Goal: Check status: Check status

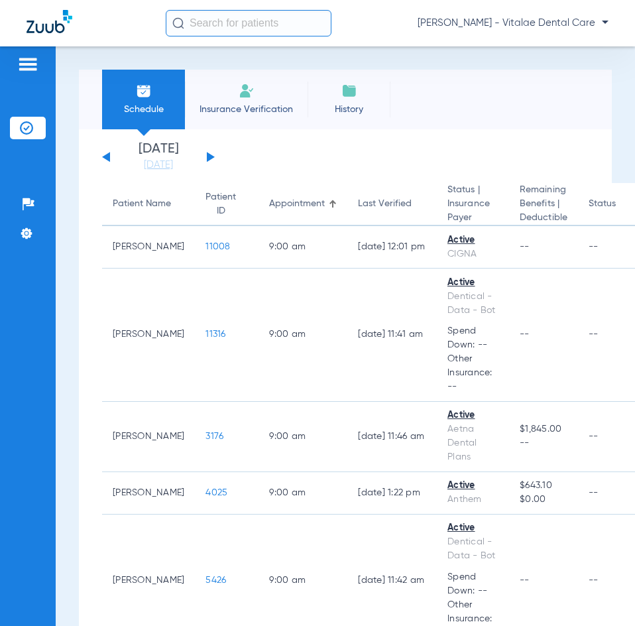
click at [207, 156] on button at bounding box center [211, 157] width 8 height 10
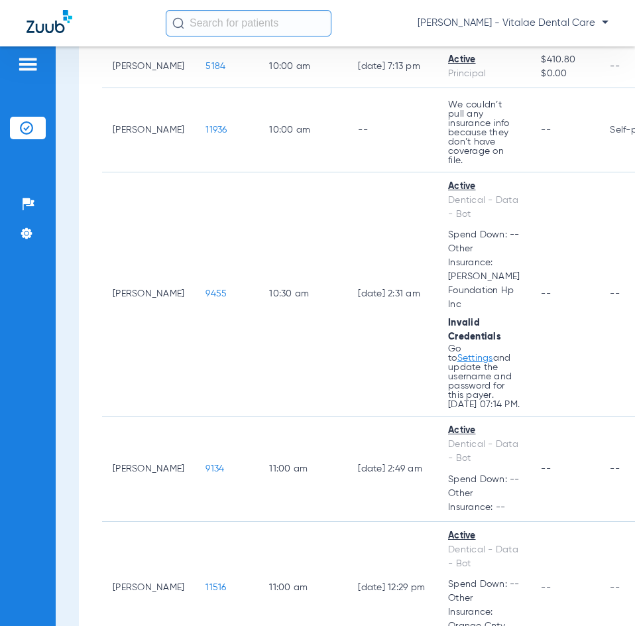
scroll to position [89, 0]
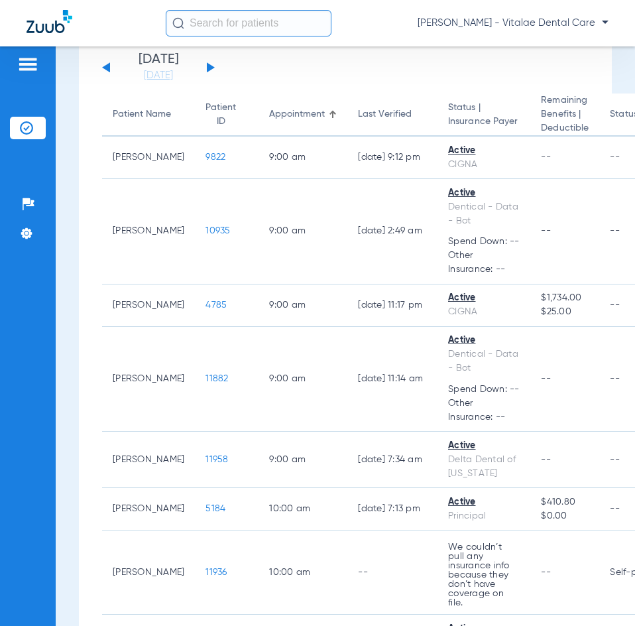
click at [206, 69] on div "[DATE] [DATE] [DATE] [DATE] [DATE] [DATE] [DATE] [DATE] [DATE] [DATE] [DATE] [D…" at bounding box center [158, 67] width 113 height 29
click at [207, 69] on button at bounding box center [211, 67] width 8 height 10
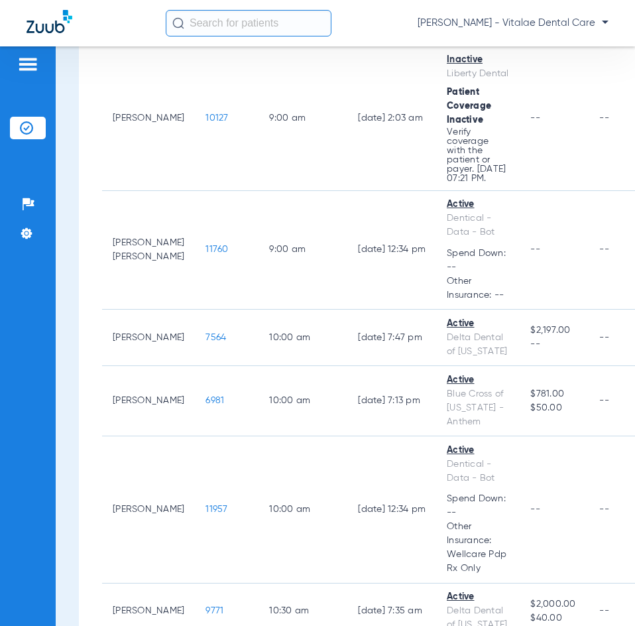
scroll to position [663, 0]
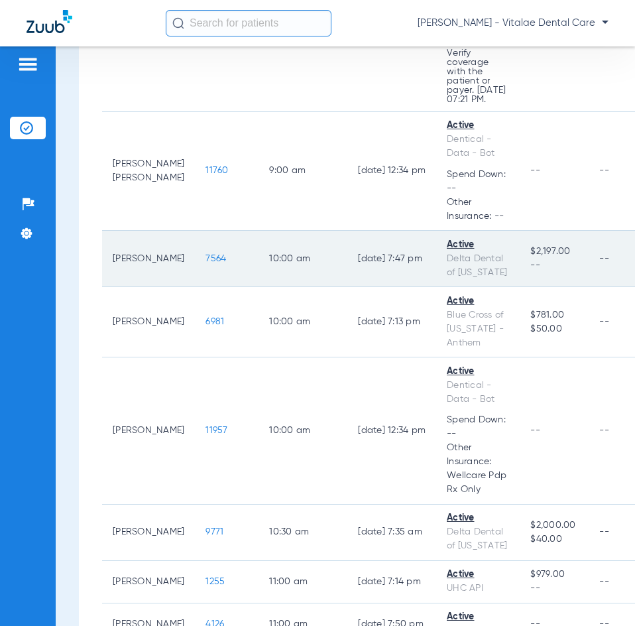
click at [205, 263] on span "7564" at bounding box center [215, 258] width 21 height 9
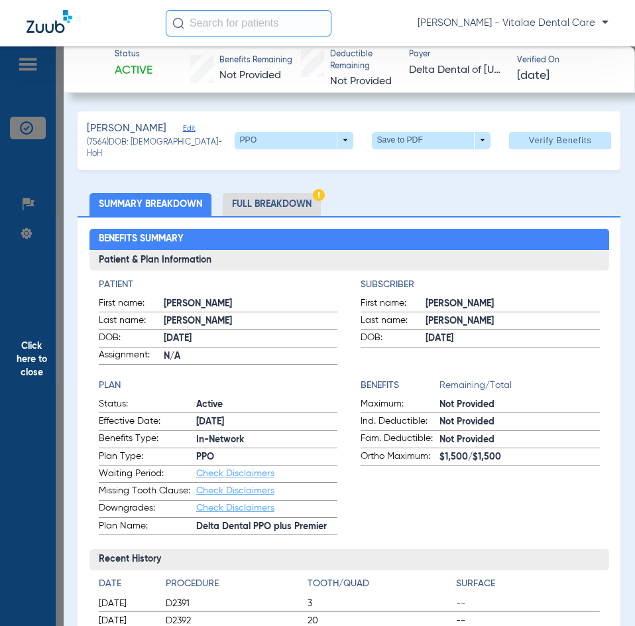
click at [39, 373] on span "Click here to close" at bounding box center [32, 359] width 64 height 626
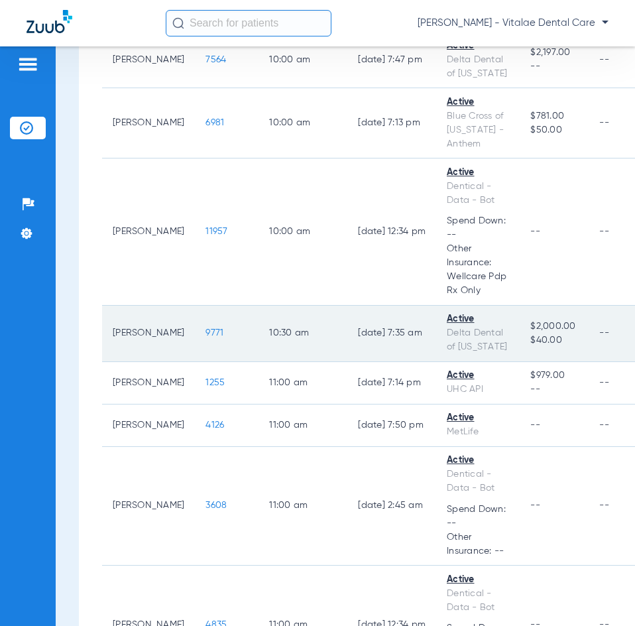
scroll to position [994, 0]
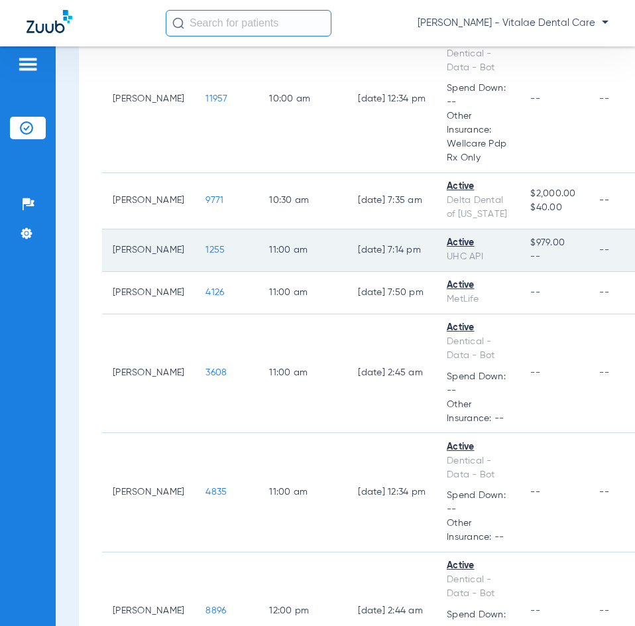
click at [205, 254] on span "1255" at bounding box center [214, 249] width 19 height 9
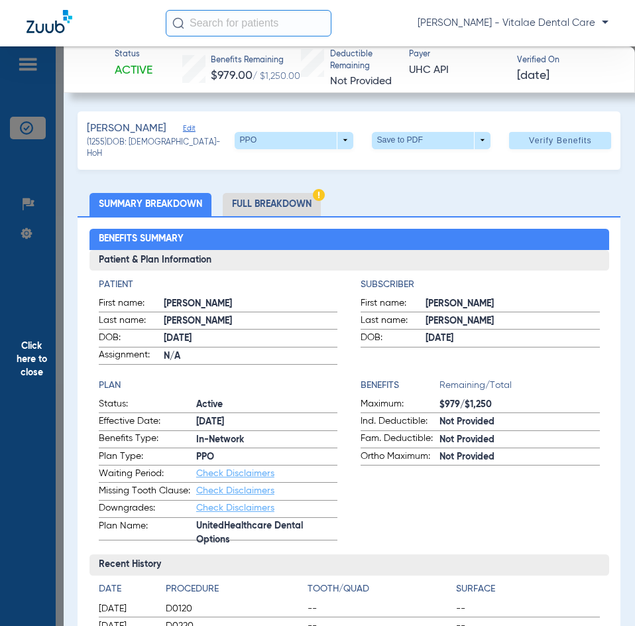
click at [25, 331] on span "Click here to close" at bounding box center [32, 359] width 64 height 626
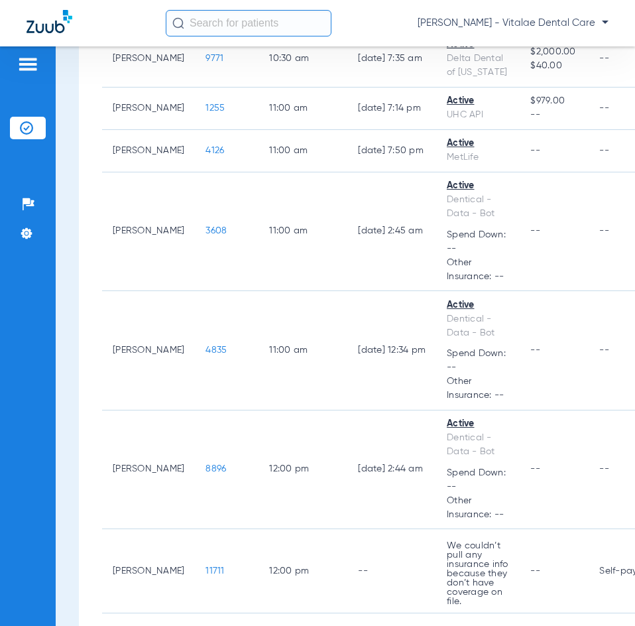
scroll to position [1060, 0]
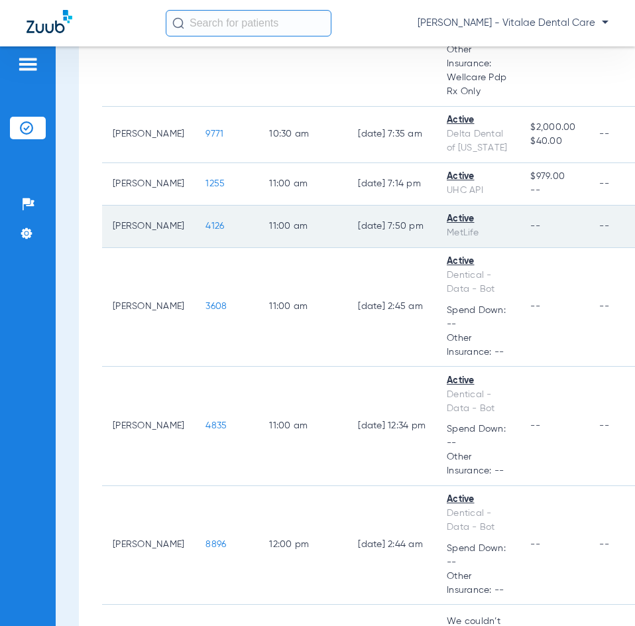
click at [205, 231] on span "4126" at bounding box center [214, 225] width 19 height 9
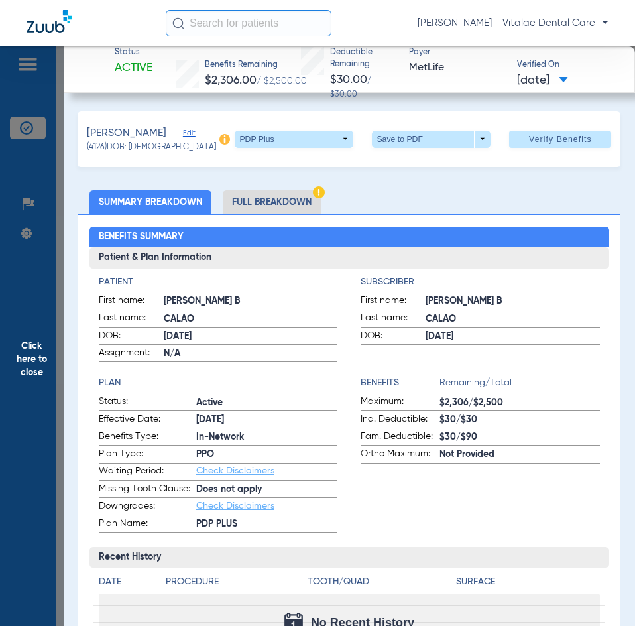
click at [36, 307] on span "Click here to close" at bounding box center [32, 359] width 64 height 626
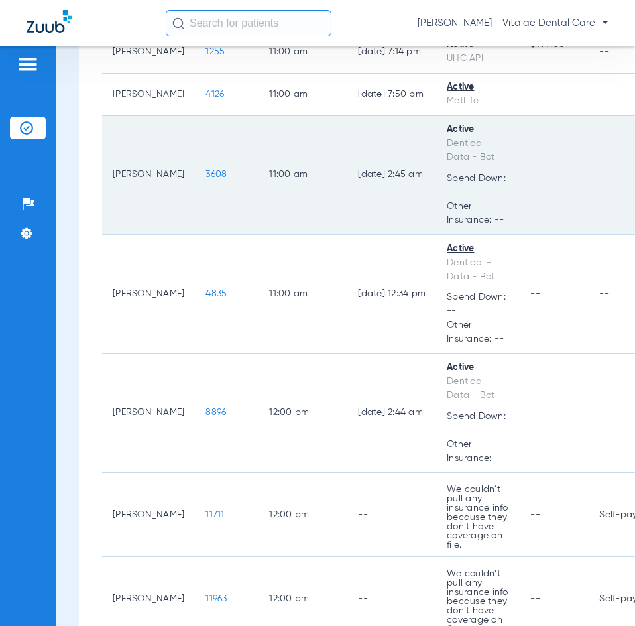
scroll to position [1193, 0]
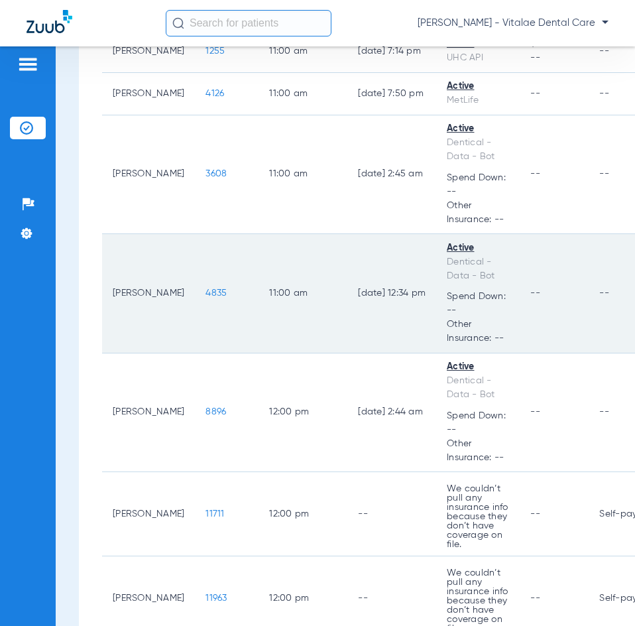
click at [195, 353] on td "4835" at bounding box center [227, 293] width 64 height 119
click at [205, 298] on span "4835" at bounding box center [215, 292] width 21 height 9
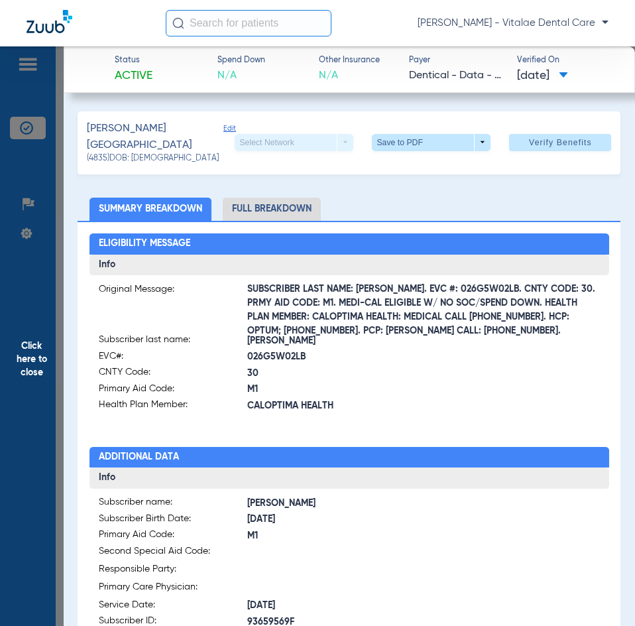
click at [33, 363] on span "Click here to close" at bounding box center [32, 359] width 64 height 626
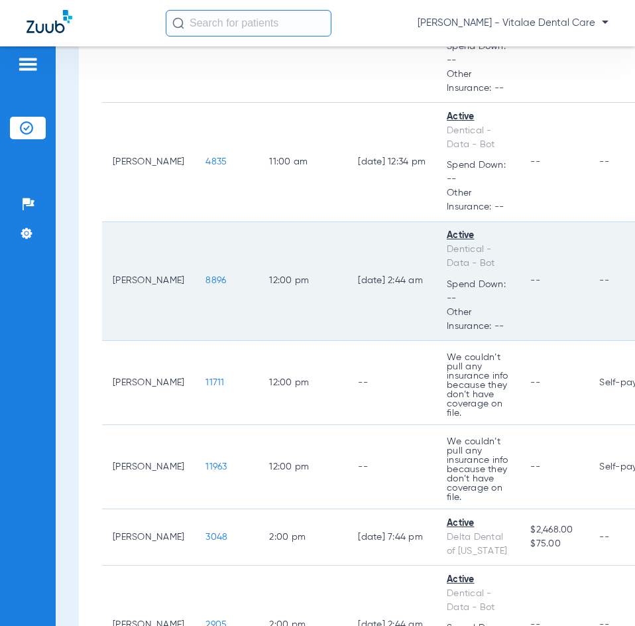
scroll to position [1325, 0]
click at [205, 284] on span "8896" at bounding box center [215, 278] width 21 height 9
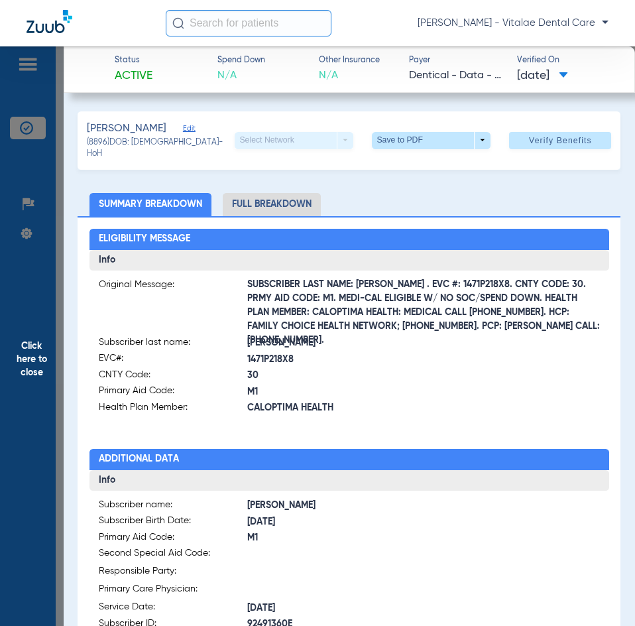
click at [30, 341] on span "Click here to close" at bounding box center [32, 359] width 64 height 626
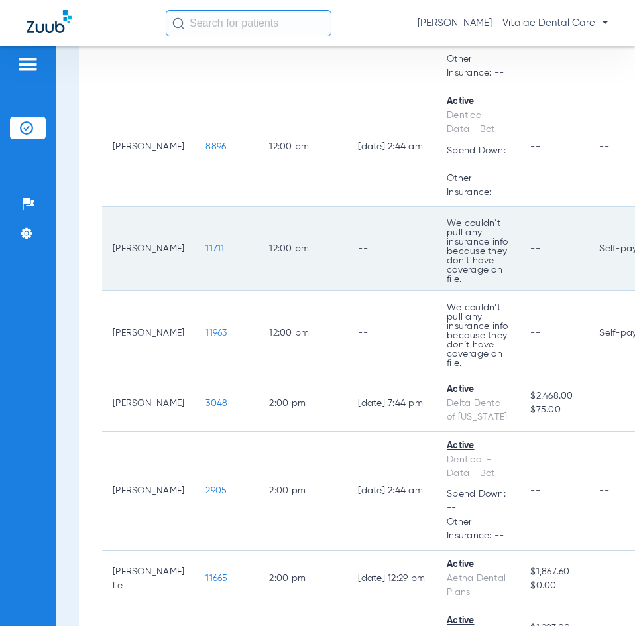
scroll to position [1524, 0]
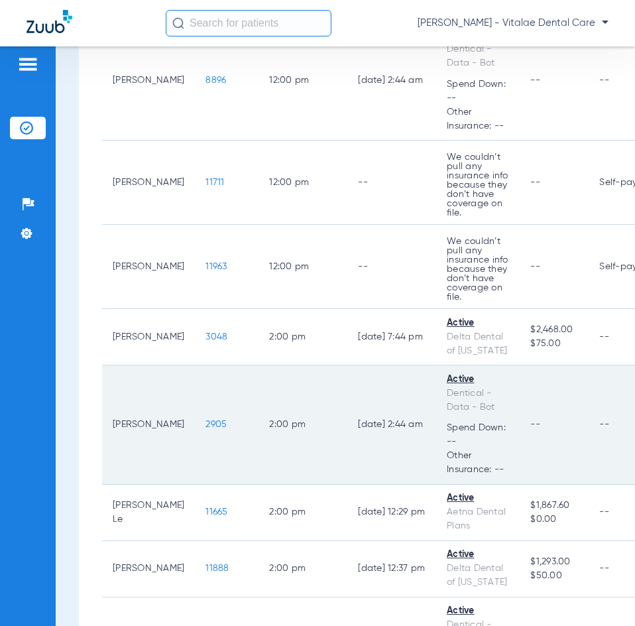
click at [205, 429] on span "2905" at bounding box center [215, 423] width 21 height 9
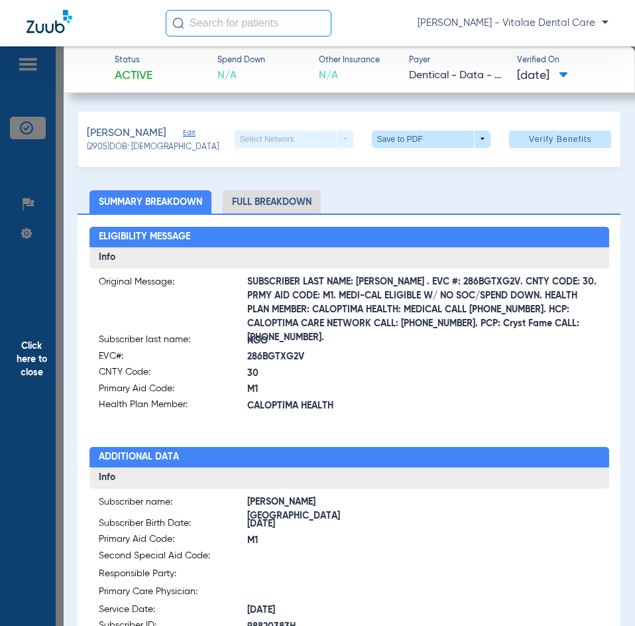
click at [29, 373] on span "Click here to close" at bounding box center [32, 359] width 64 height 626
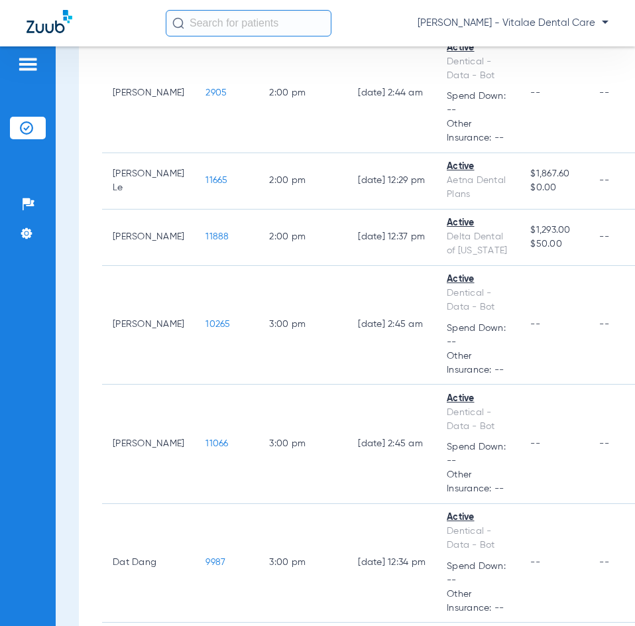
scroll to position [1988, 0]
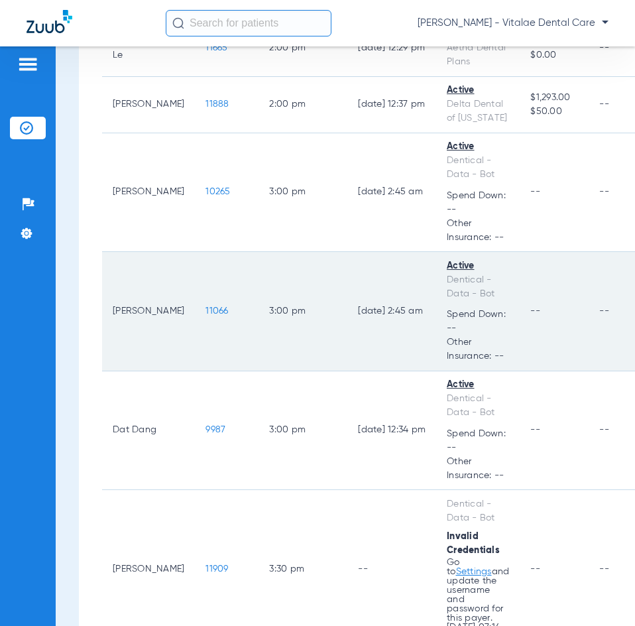
click at [205, 315] on span "11066" at bounding box center [216, 310] width 23 height 9
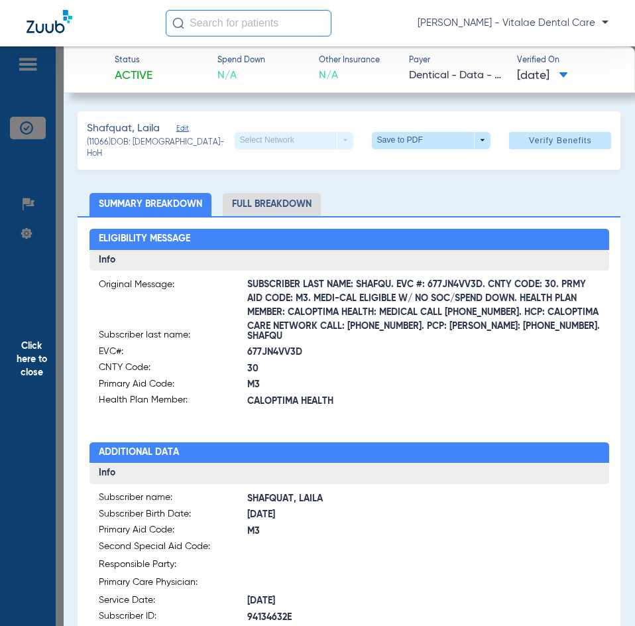
click at [32, 347] on span "Click here to close" at bounding box center [32, 359] width 64 height 626
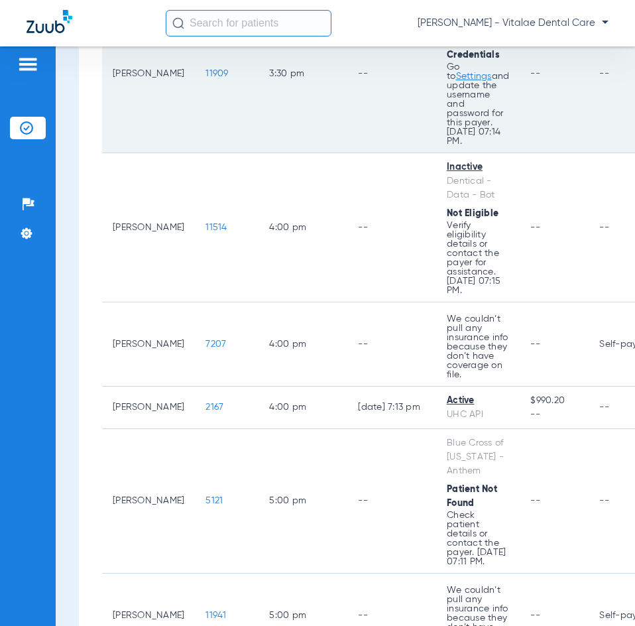
scroll to position [2518, 0]
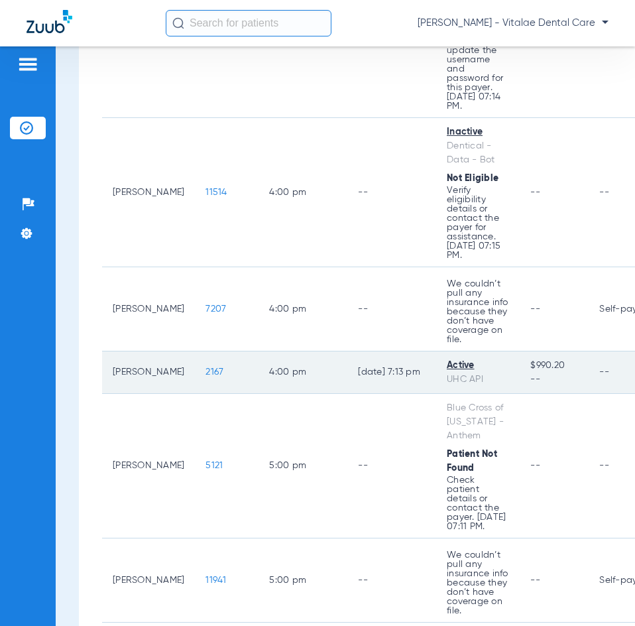
click at [205, 376] on span "2167" at bounding box center [214, 371] width 18 height 9
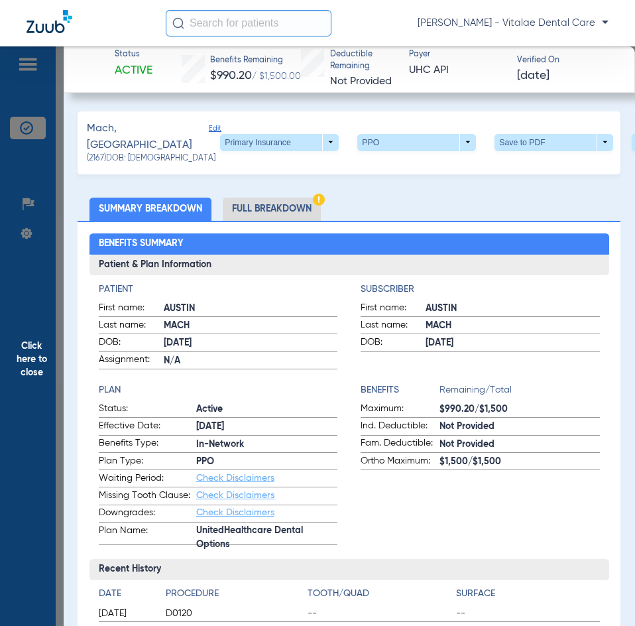
click at [28, 324] on span "Click here to close" at bounding box center [32, 359] width 64 height 626
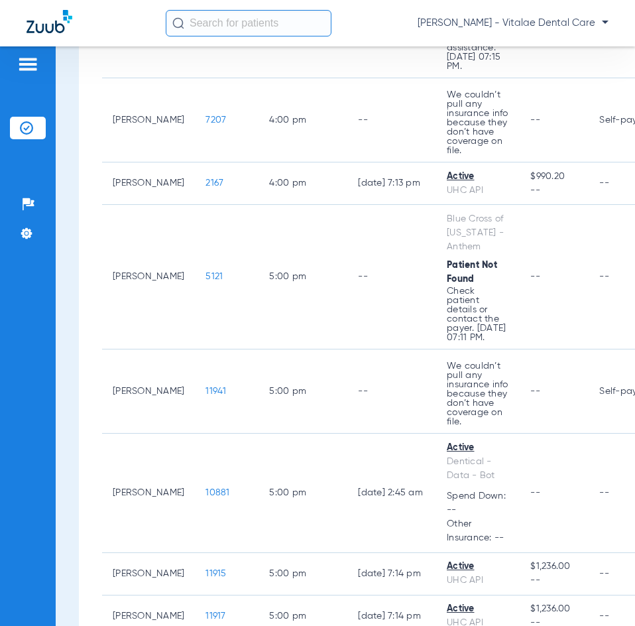
scroll to position [2717, 0]
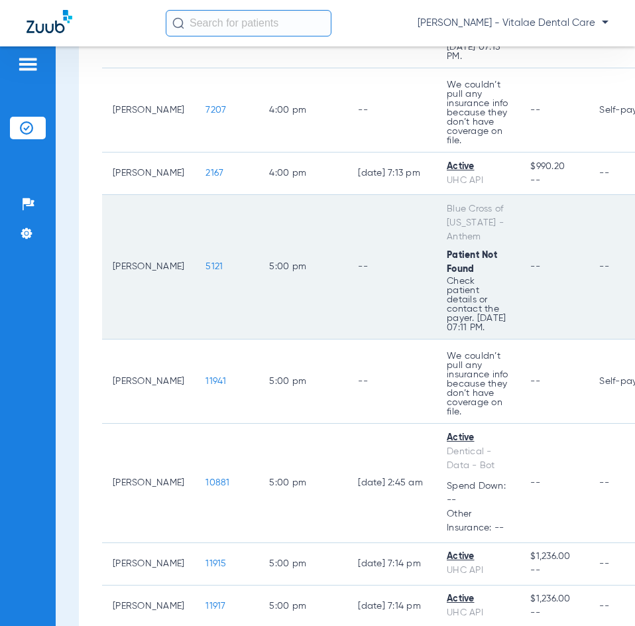
click at [205, 271] on span "5121" at bounding box center [213, 266] width 17 height 9
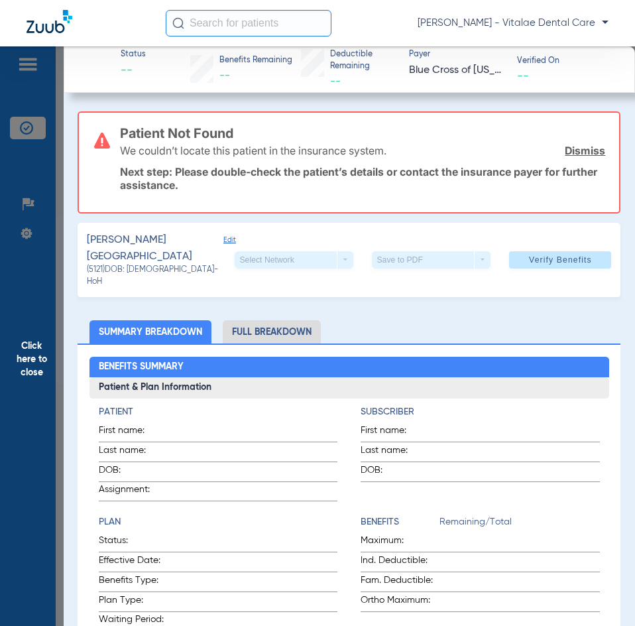
click at [19, 352] on span "Click here to close" at bounding box center [32, 359] width 64 height 626
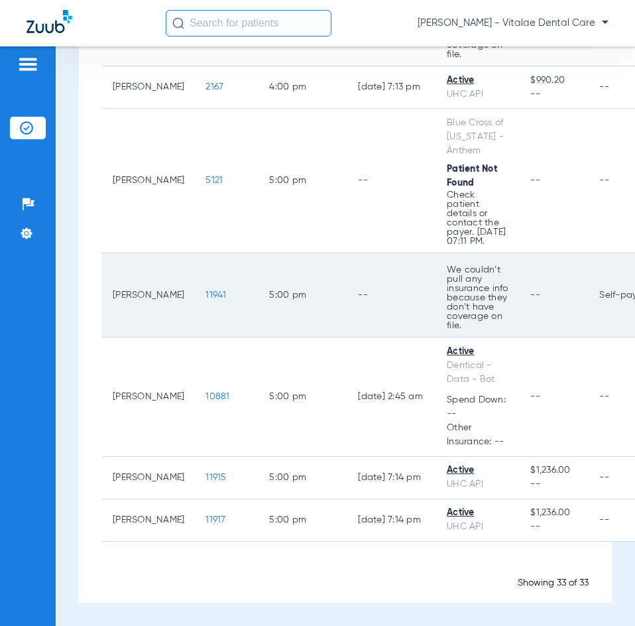
scroll to position [2933, 0]
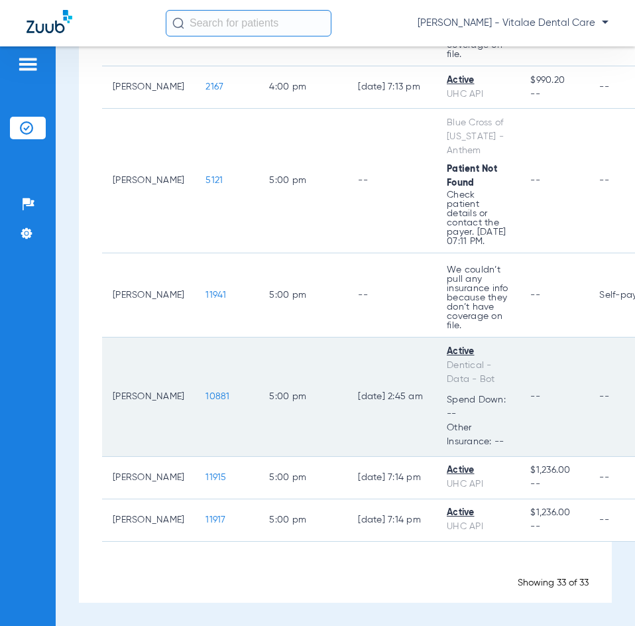
click at [205, 394] on span "10881" at bounding box center [217, 396] width 24 height 9
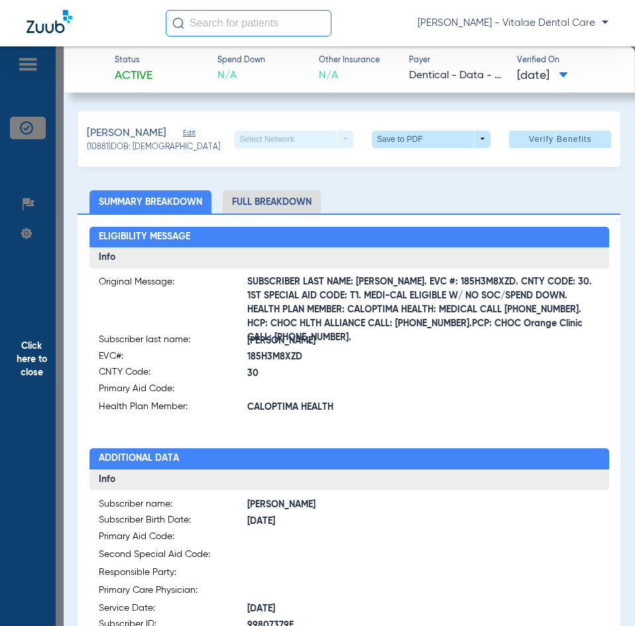
click at [51, 403] on span "Click here to close" at bounding box center [32, 359] width 64 height 626
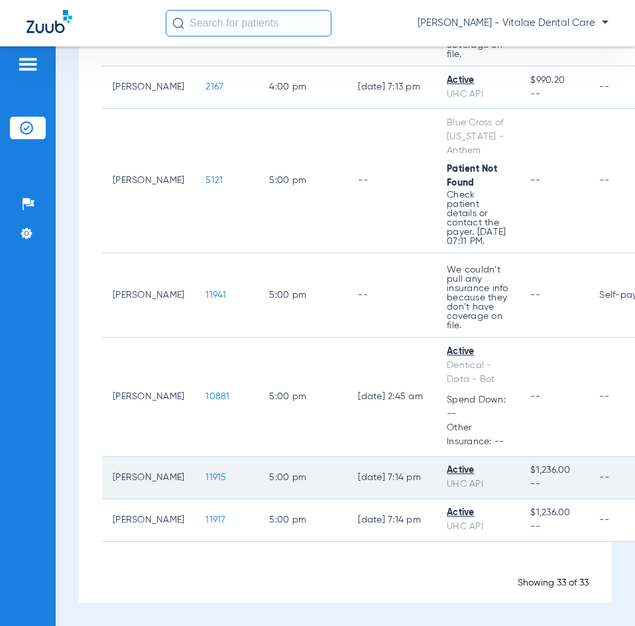
click at [205, 474] on span "11915" at bounding box center [215, 476] width 21 height 9
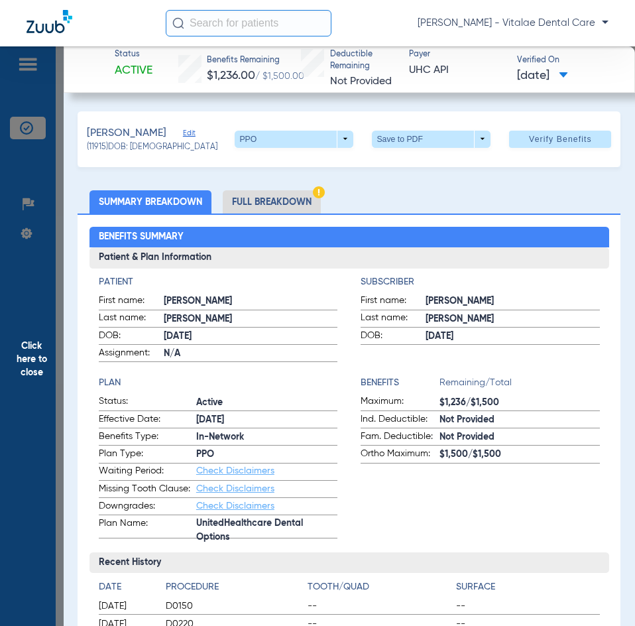
click at [20, 354] on span "Click here to close" at bounding box center [32, 359] width 64 height 626
